Goal: Check status

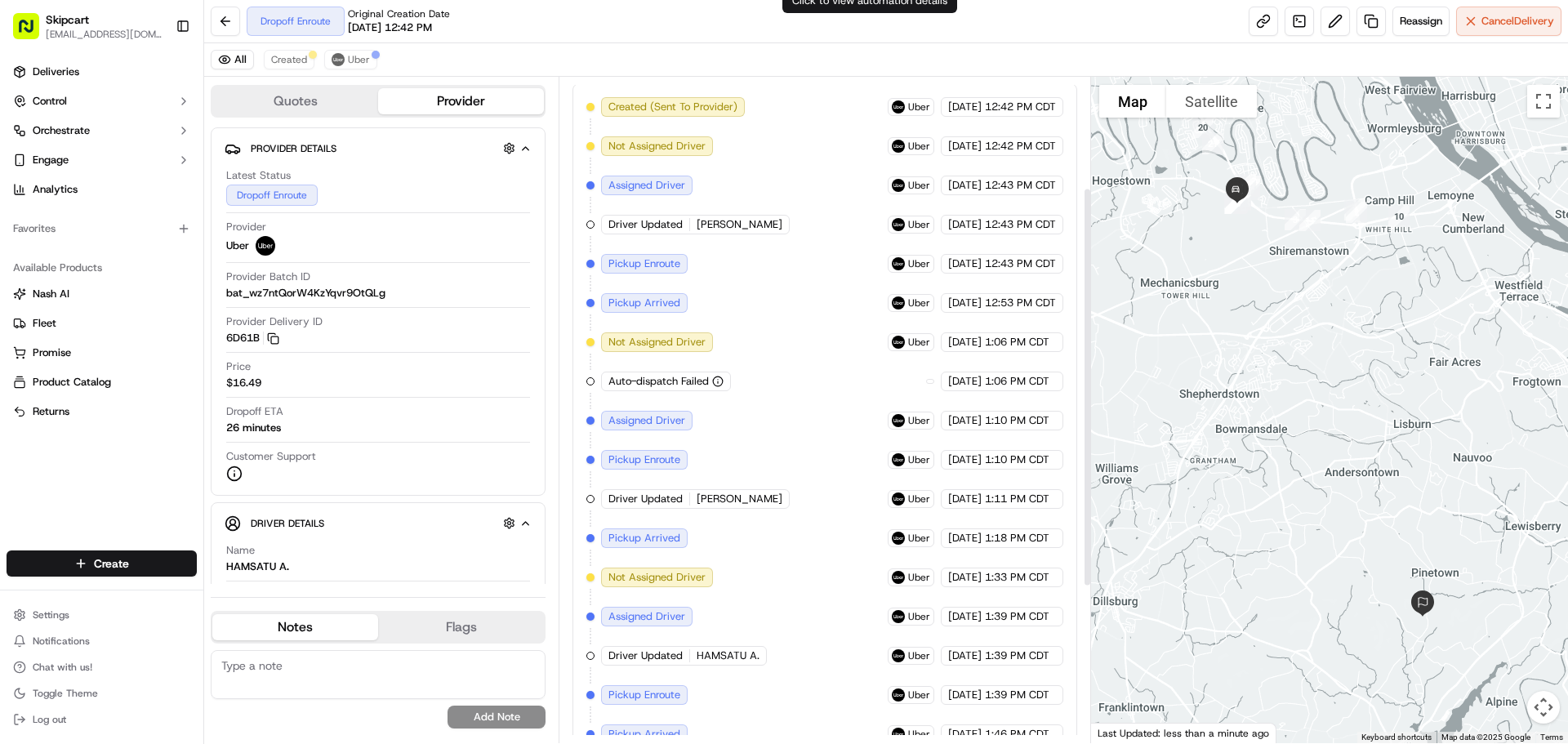
scroll to position [444, 0]
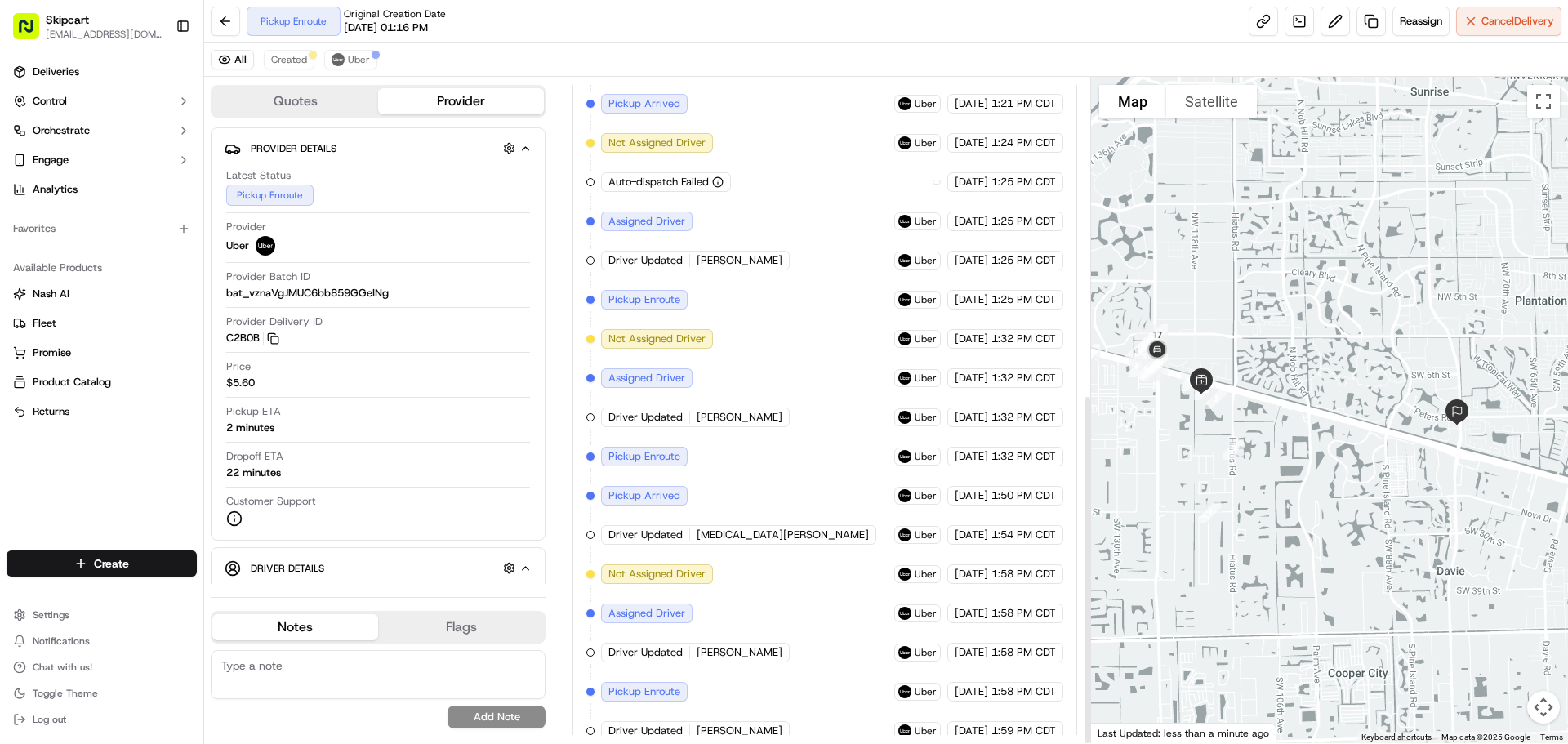
scroll to position [601, 0]
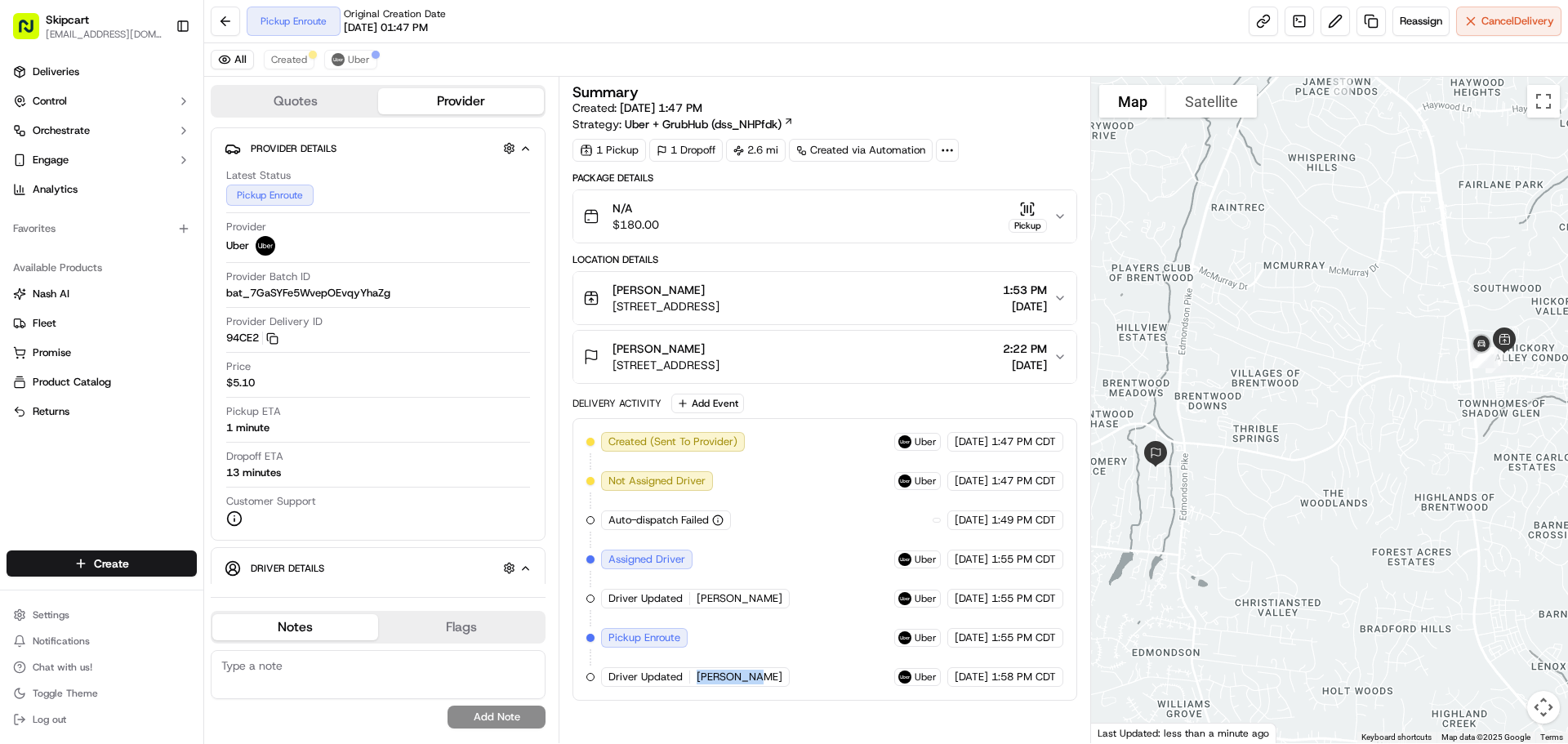
drag, startPoint x: 698, startPoint y: 687, endPoint x: 759, endPoint y: 681, distance: 61.3
click at [759, 681] on div "Created (Sent To Provider) Uber [DATE] 1:47 PM CDT Not Assigned Driver Uber [DA…" at bounding box center [824, 559] width 504 height 282
copy span "[PERSON_NAME]"
